Goal: Check status: Check status

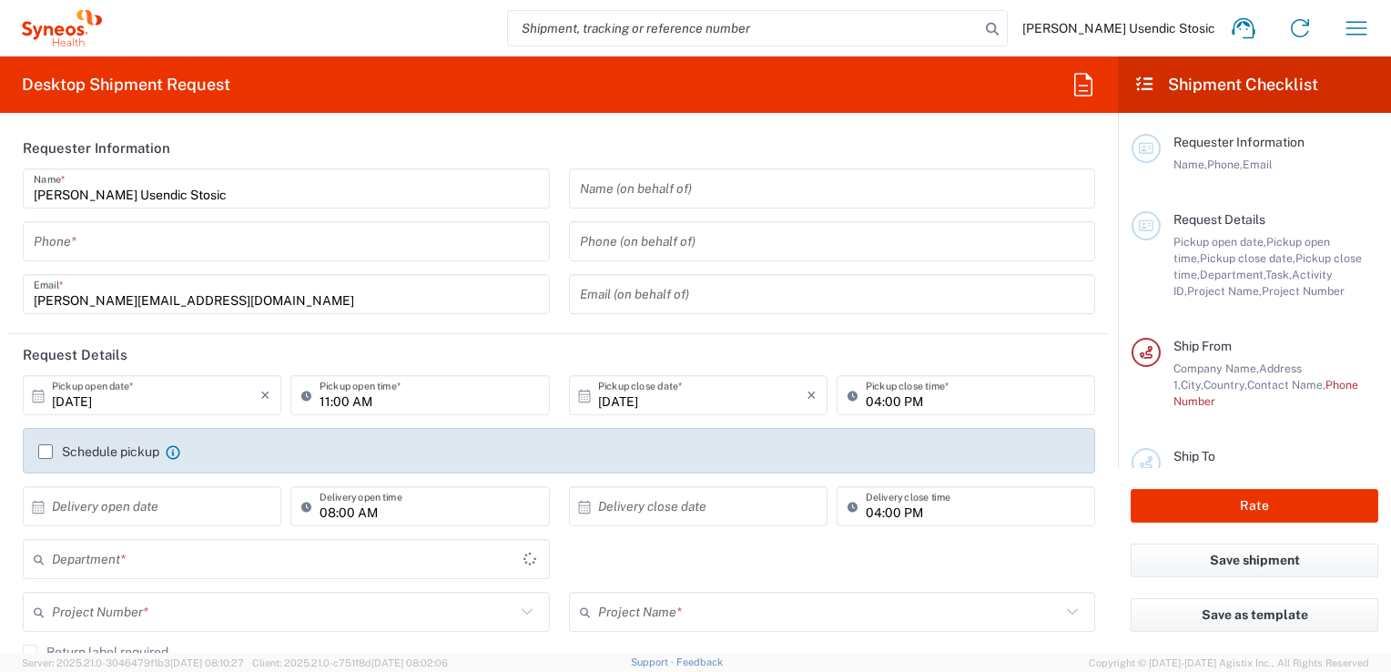
type input "8493"
type input "[GEOGRAPHIC_DATA]"
type input "Syneos Health d.o.o. [GEOGRAPHIC_DATA]-[GEOGRAPHIC_DATA]"
click at [1354, 24] on icon "button" at bounding box center [1356, 28] width 29 height 29
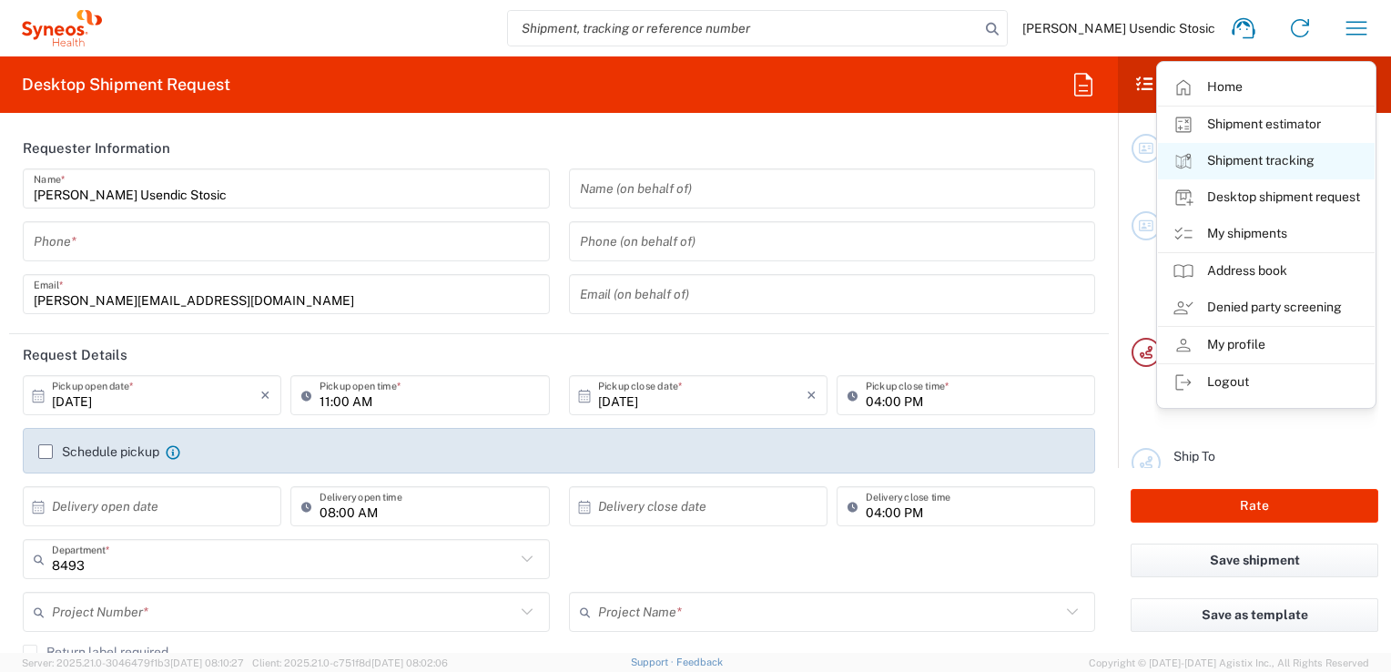
click at [1301, 157] on link "Shipment tracking" at bounding box center [1266, 161] width 217 height 36
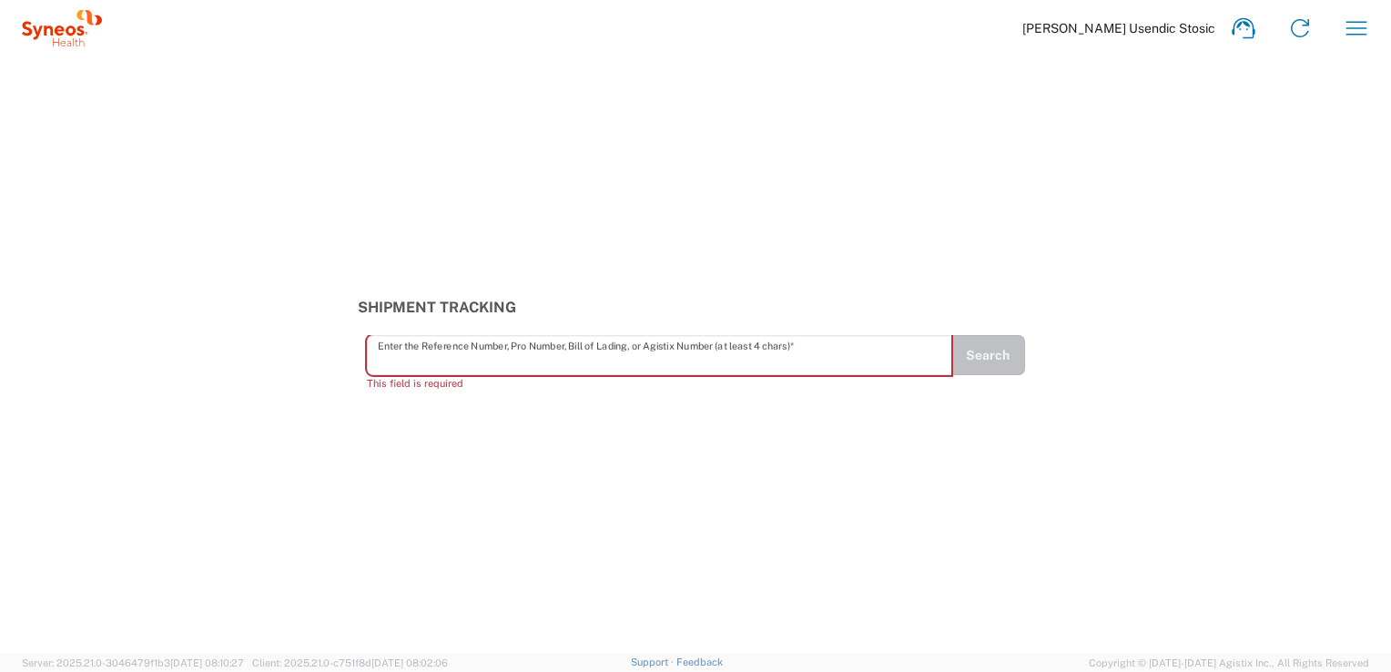
paste input "#57048572"
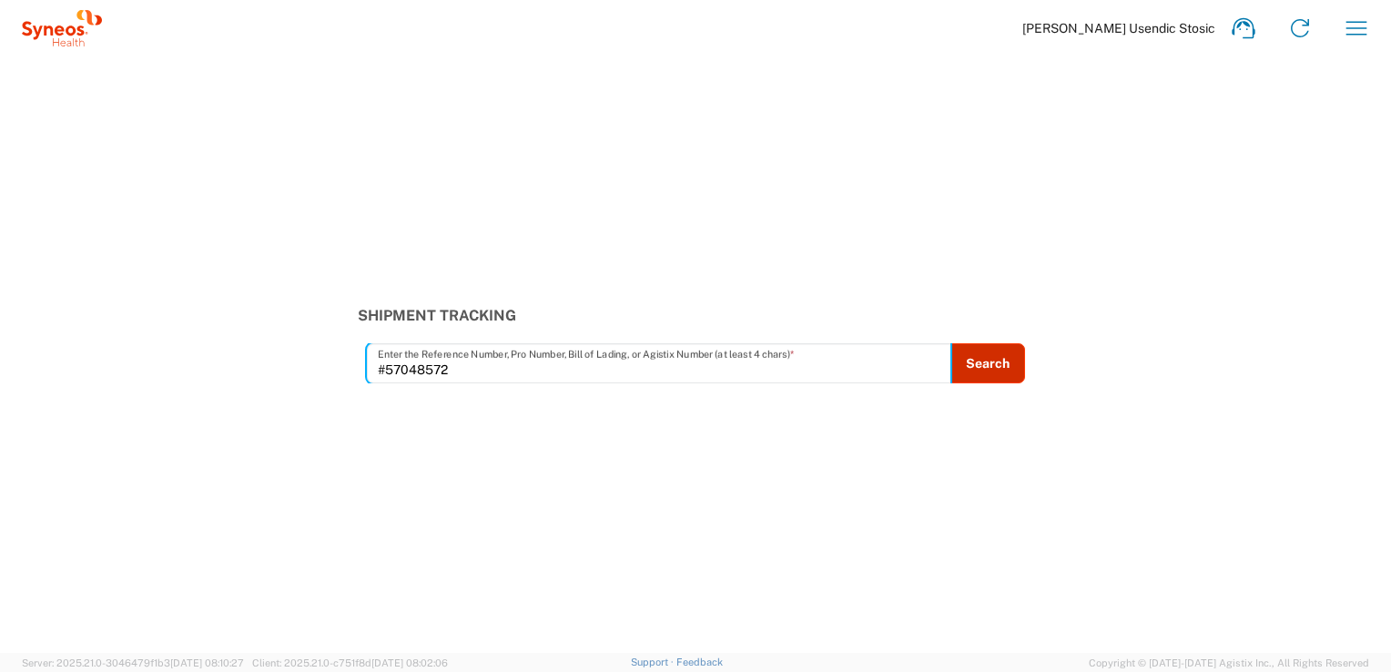
click at [999, 362] on button "Search" at bounding box center [987, 363] width 75 height 40
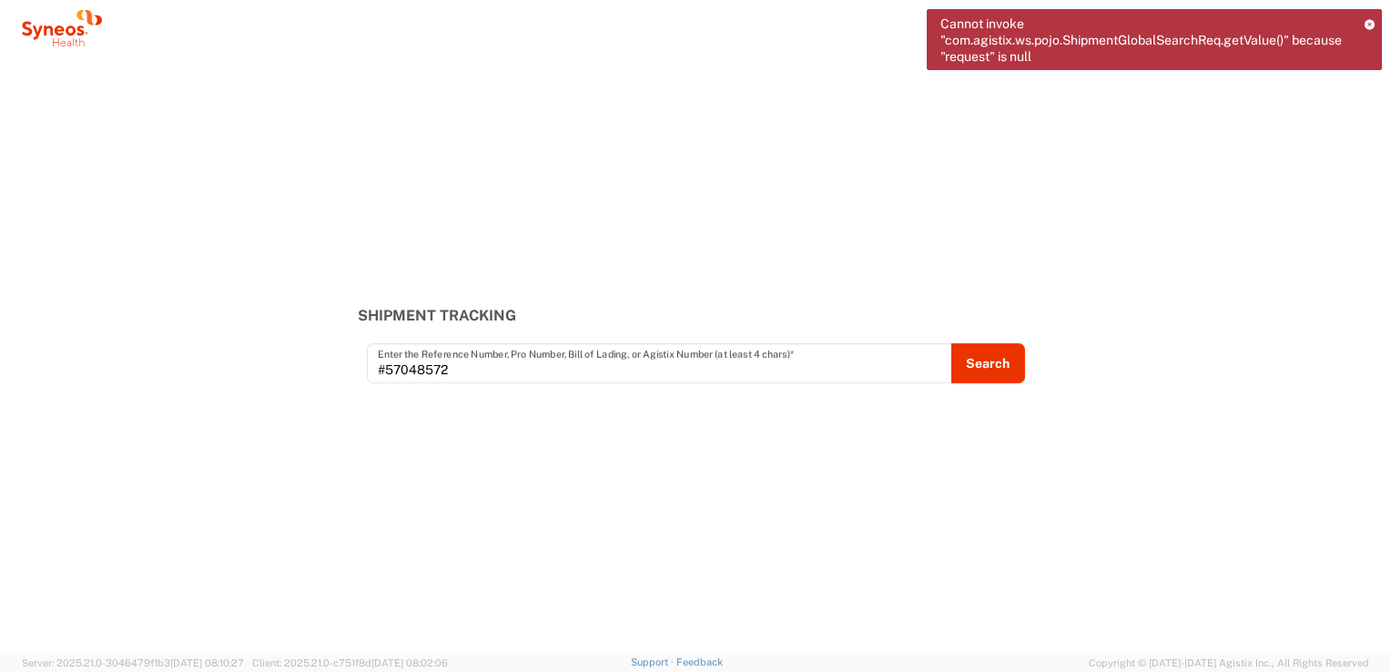
click at [387, 370] on input "#57048572" at bounding box center [659, 364] width 563 height 32
type input "57048572"
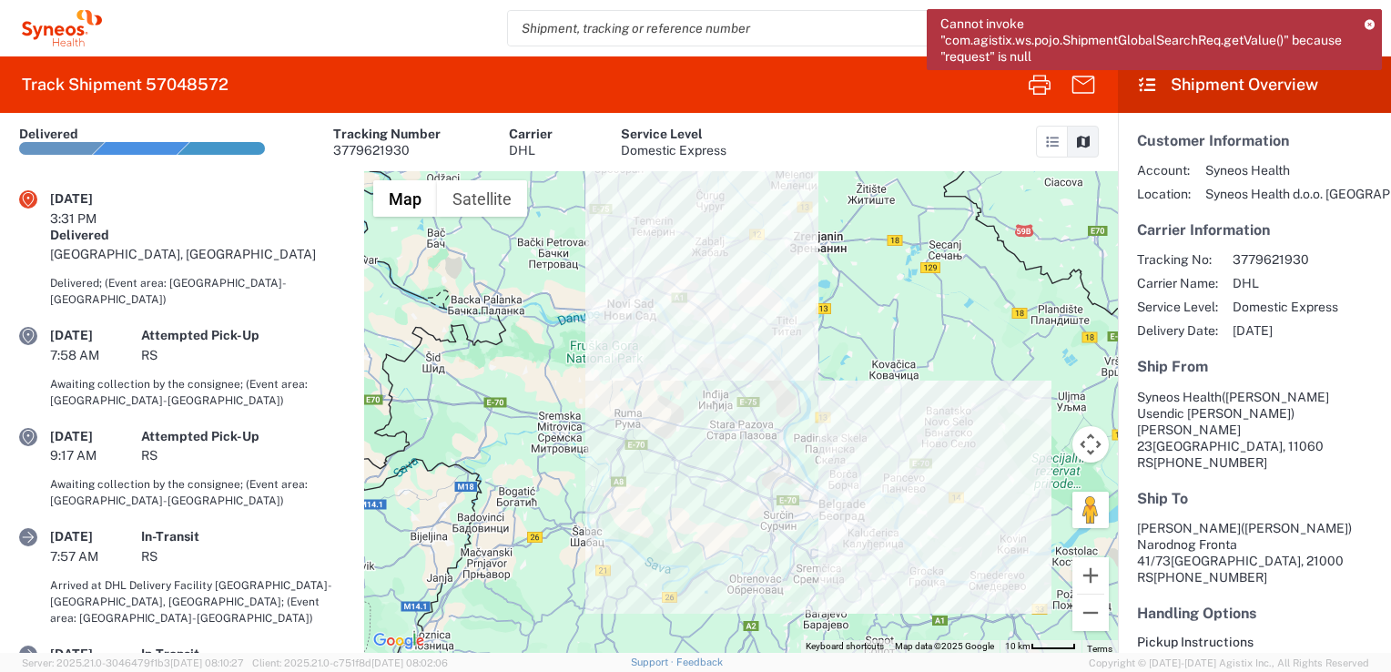
click at [678, 34] on input "search" at bounding box center [744, 28] width 472 height 35
paste input "3779621930"
type input "3779621930"
click at [1215, 79] on div "Cannot invoke "com.agistix.ws.pojo.ShipmentGlobalSearchReq.getValue()" because …" at bounding box center [1154, 46] width 455 height 74
click at [1369, 24] on icon at bounding box center [1369, 24] width 10 height 10
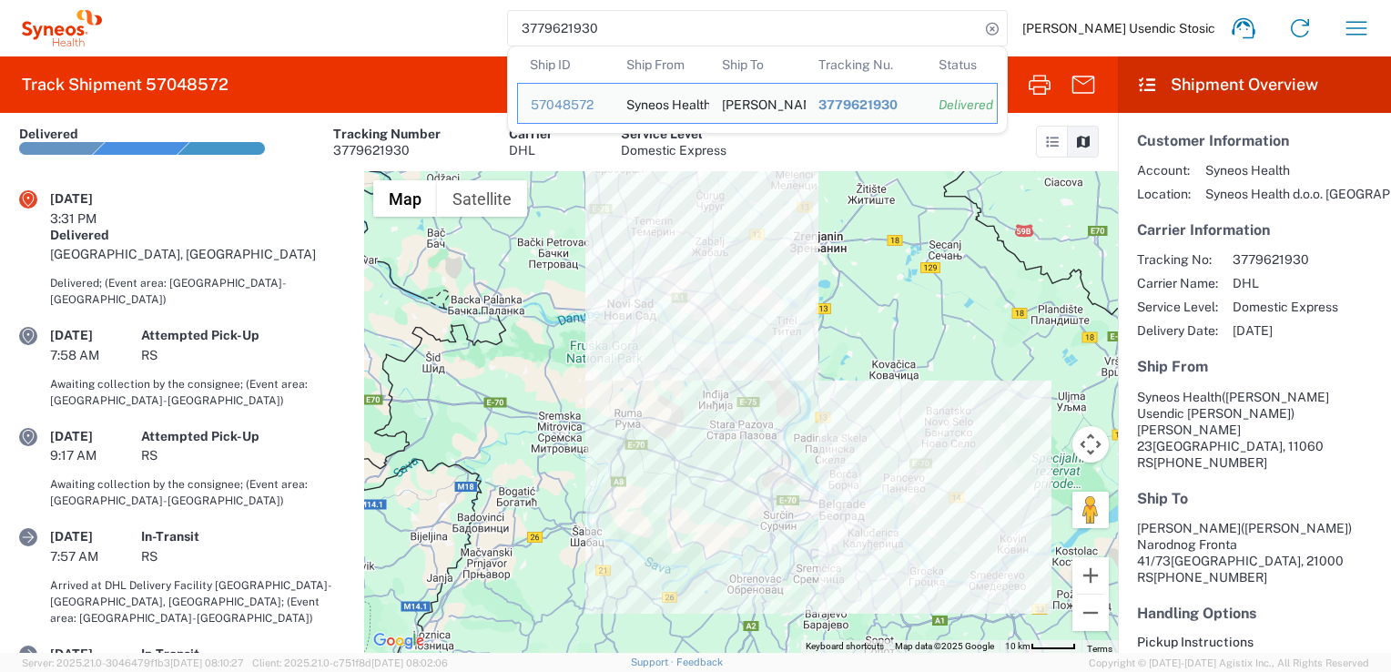
drag, startPoint x: 678, startPoint y: 27, endPoint x: 553, endPoint y: 18, distance: 125.9
click at [553, 18] on div "3779621930 Ship ID Ship From Ship To Tracking Nu. Status Ship ID 57048572 Ship …" at bounding box center [743, 28] width 1283 height 44
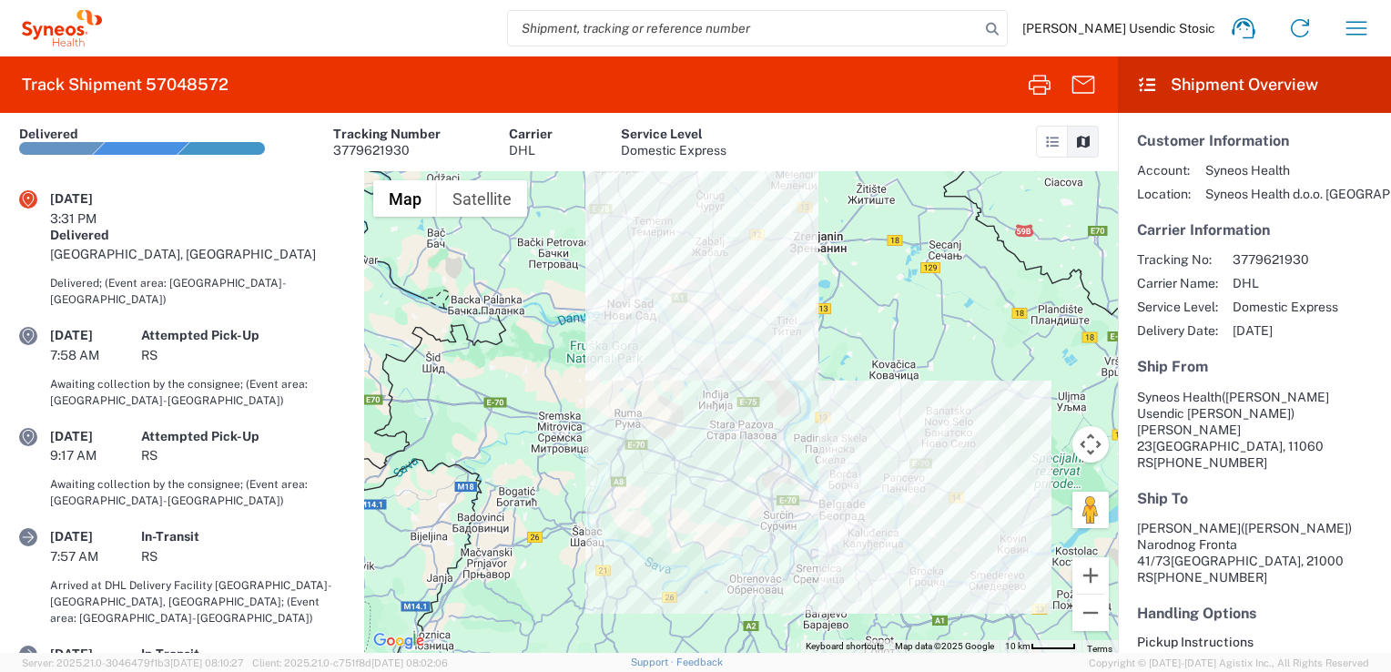
click at [441, 68] on agx-form-header "Track Shipment 57048572" at bounding box center [559, 84] width 1118 height 56
click at [932, 303] on div at bounding box center [741, 412] width 754 height 482
